Goal: Navigation & Orientation: Find specific page/section

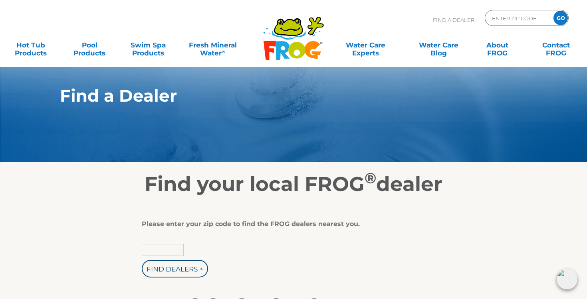
click at [179, 252] on input "text" at bounding box center [163, 250] width 42 height 12
type input "07731"
click at [168, 267] on input "Find Dealers >" at bounding box center [175, 269] width 66 height 18
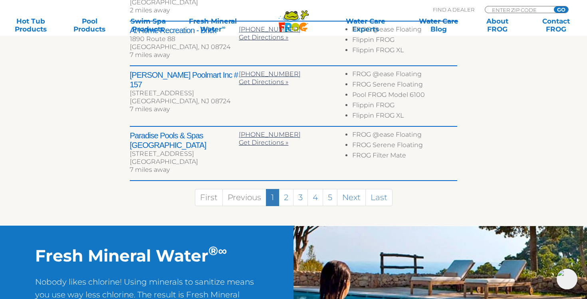
scroll to position [485, 0]
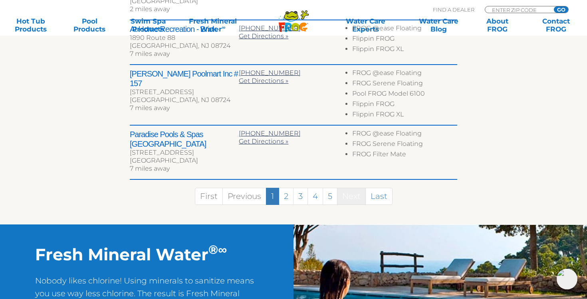
click at [353, 188] on link "Next" at bounding box center [351, 196] width 29 height 17
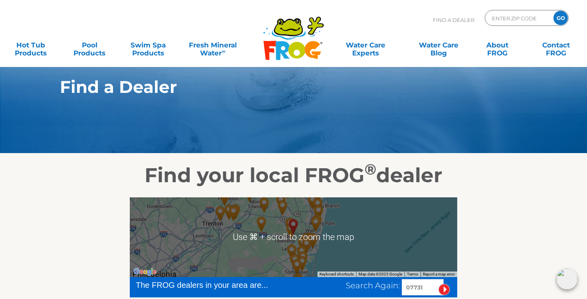
scroll to position [10, 0]
